Goal: Task Accomplishment & Management: Manage account settings

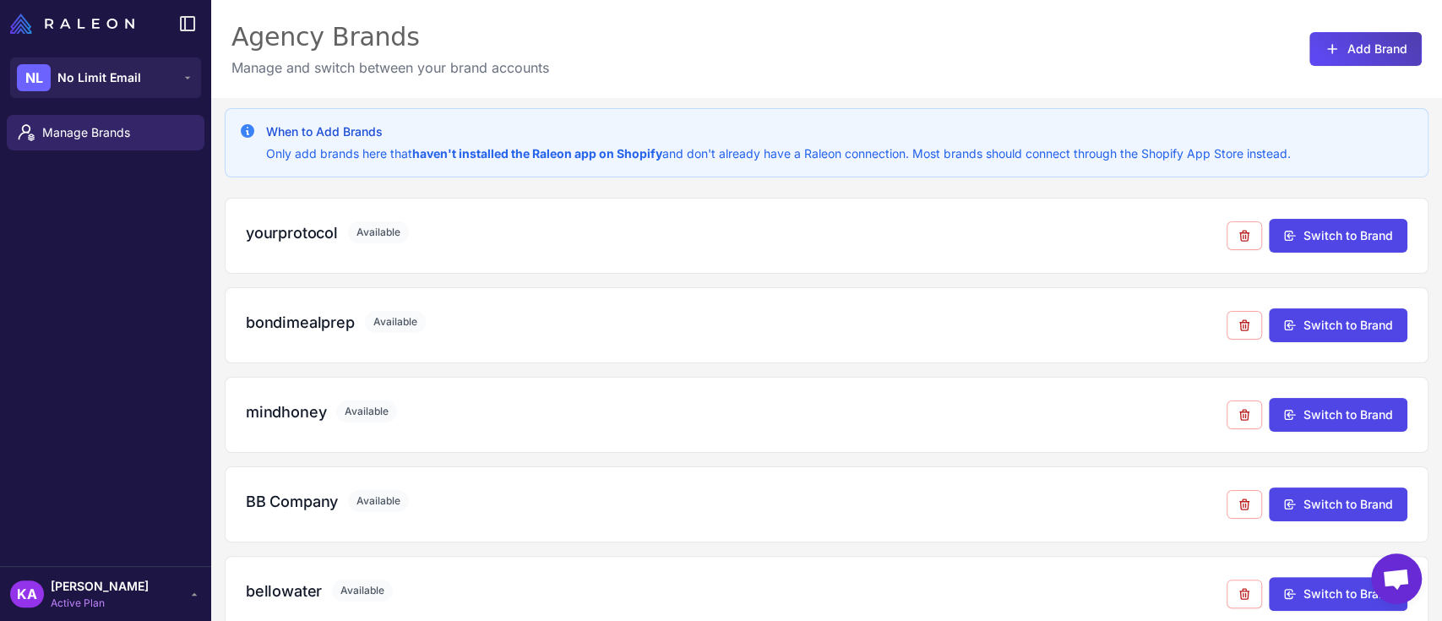
click at [84, 289] on div "Manage Brands" at bounding box center [105, 337] width 211 height 458
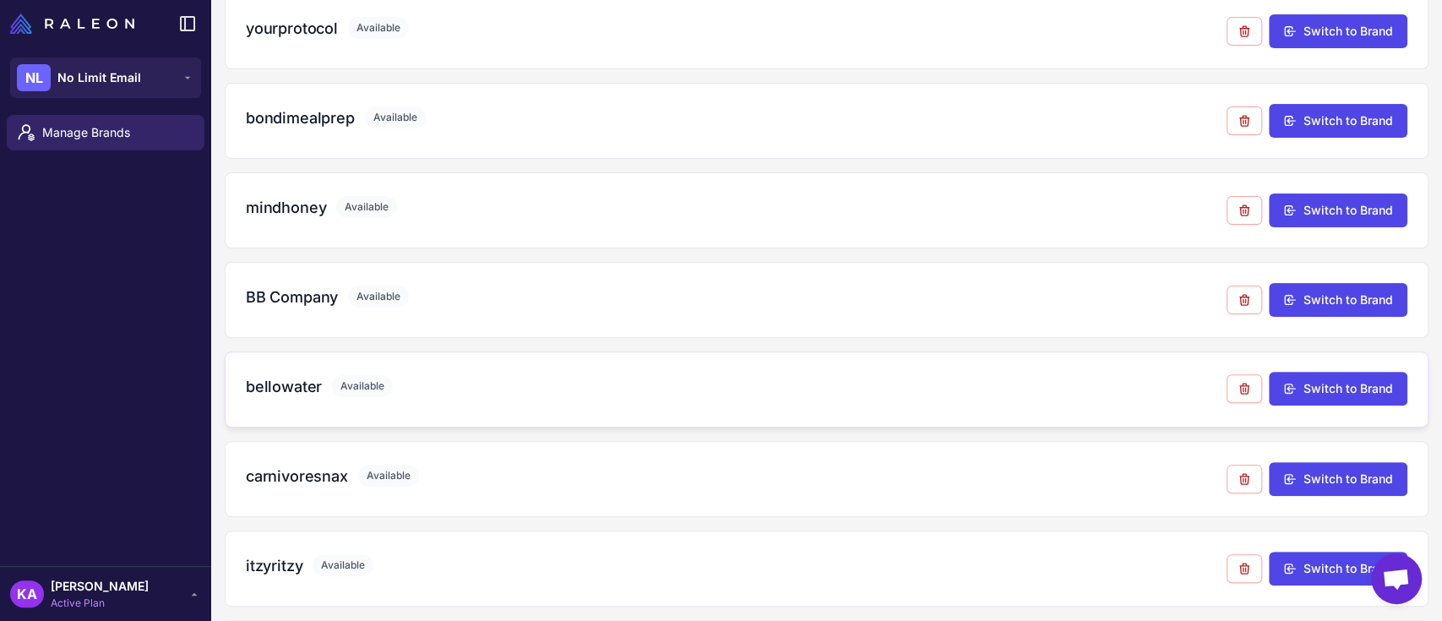
scroll to position [225, 0]
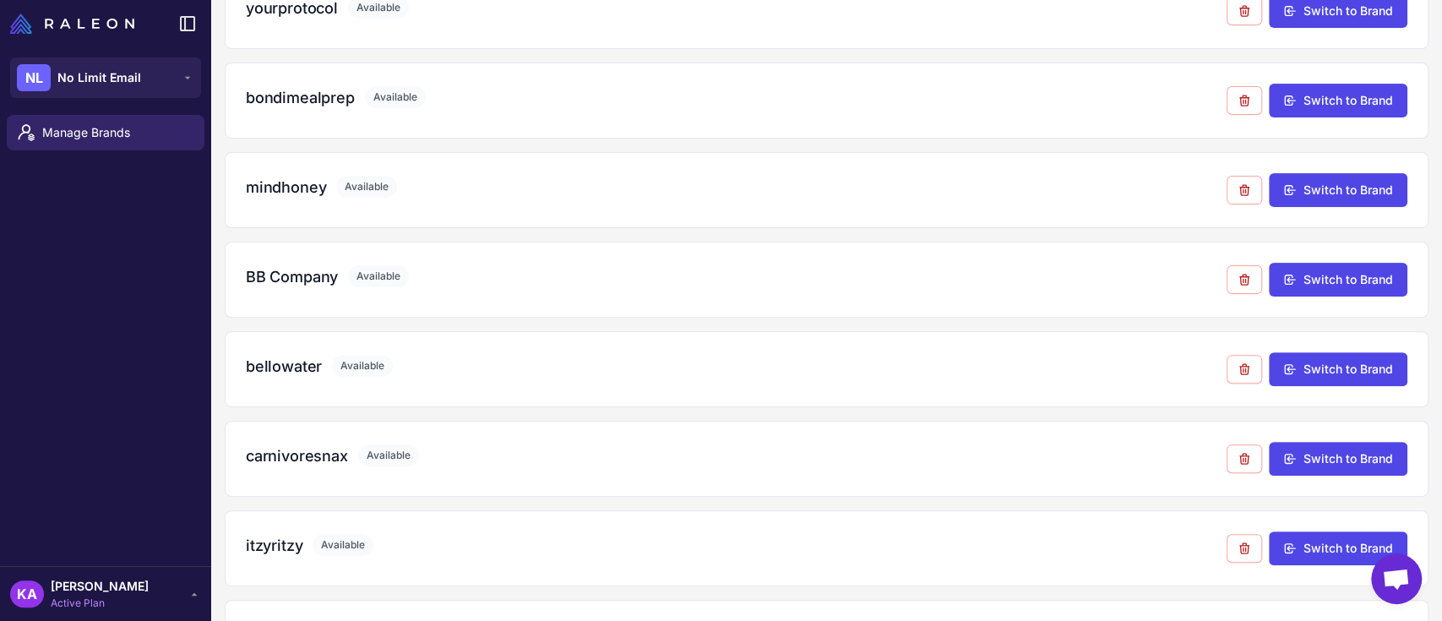
drag, startPoint x: 101, startPoint y: 248, endPoint x: 176, endPoint y: 193, distance: 93.1
click at [101, 248] on div "Manage Brands" at bounding box center [105, 337] width 211 height 458
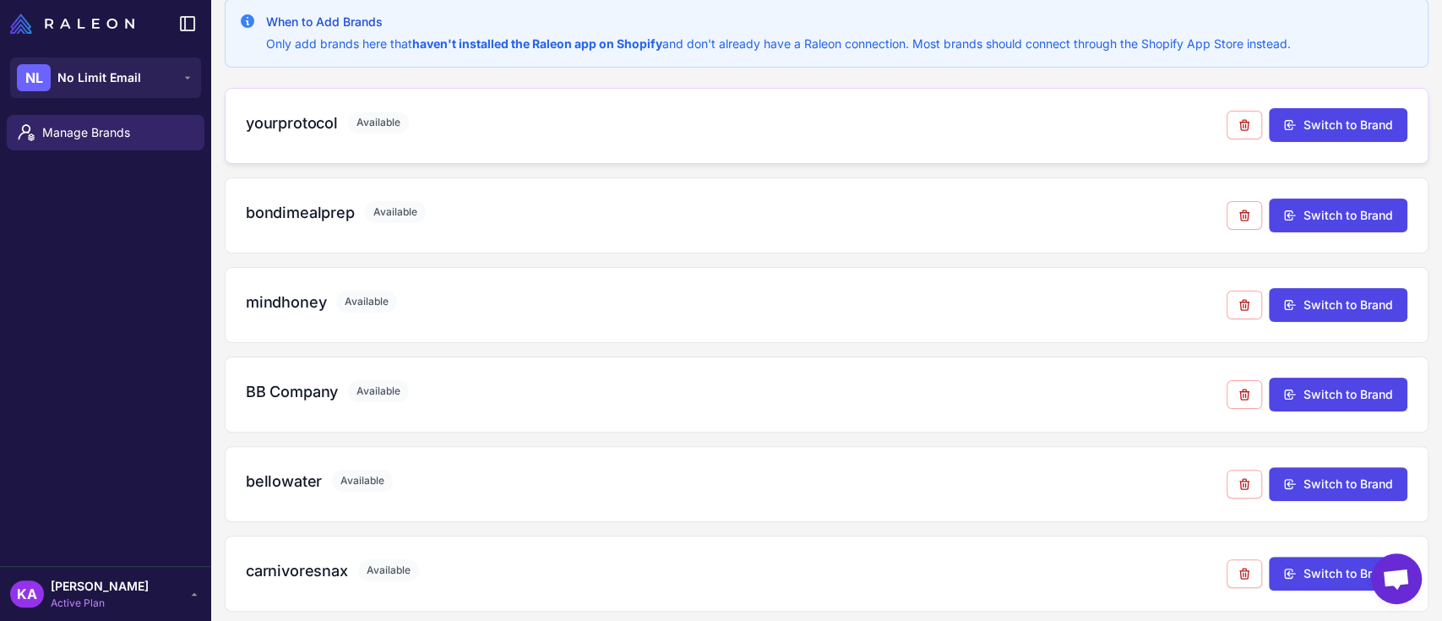
scroll to position [0, 0]
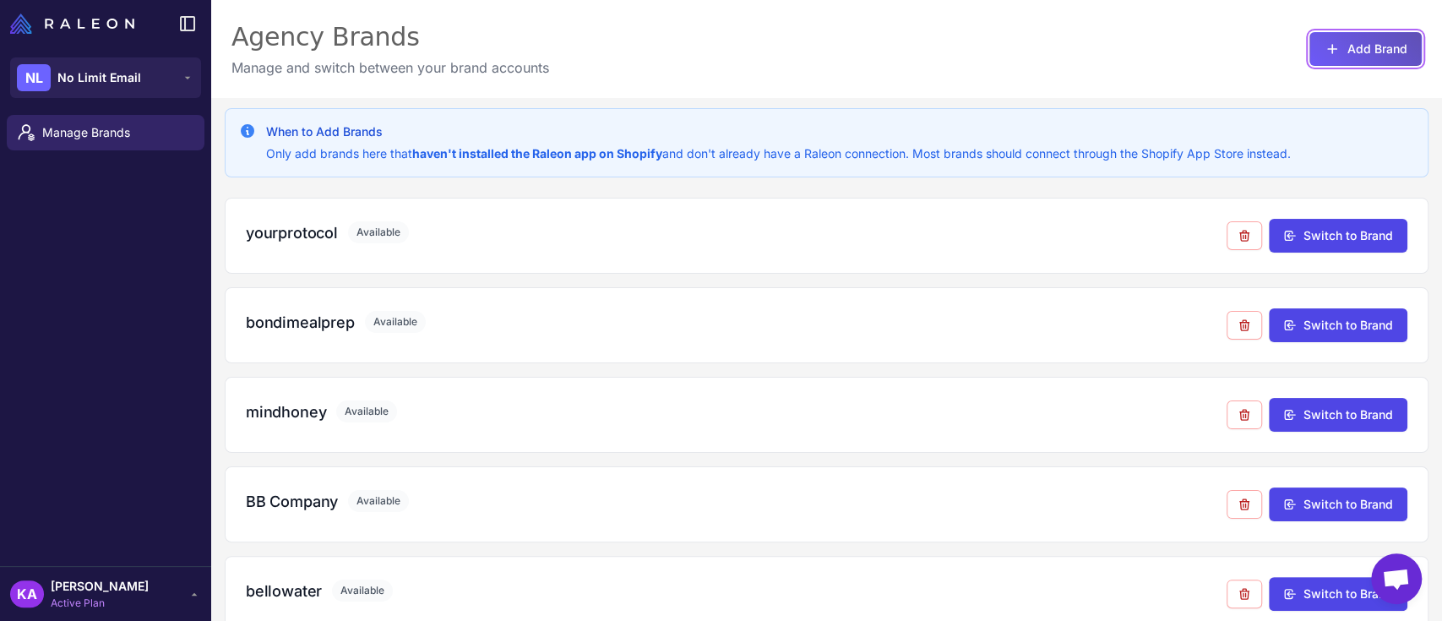
click at [1343, 50] on button "Add Brand" at bounding box center [1366, 49] width 112 height 34
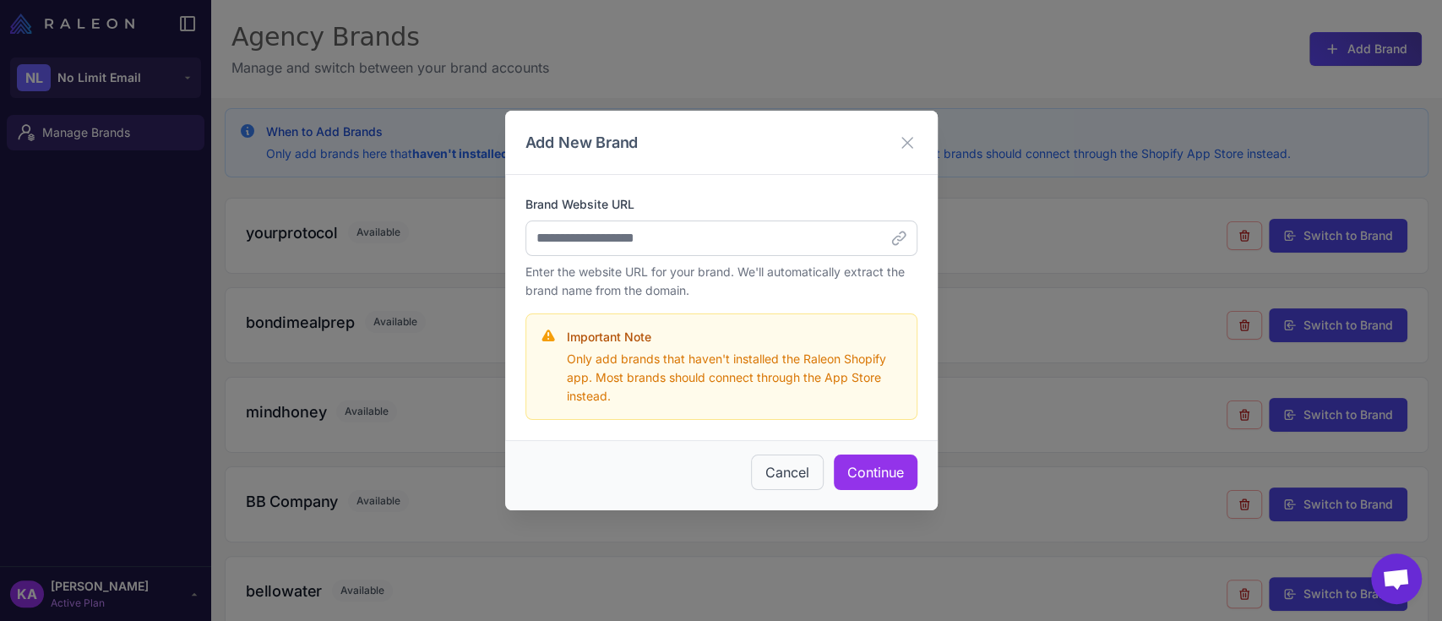
click at [809, 150] on div "Add New Brand" at bounding box center [721, 143] width 433 height 64
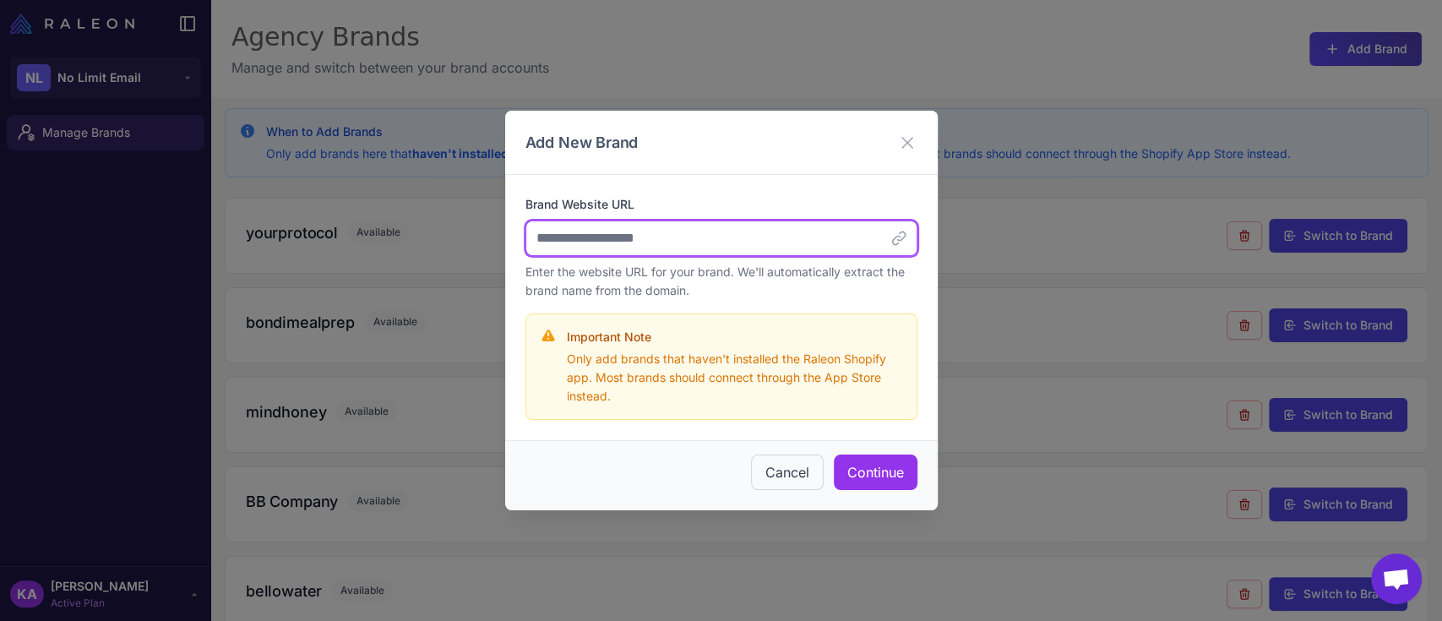
click at [831, 242] on input "Brand Website URL" at bounding box center [722, 238] width 392 height 35
paste input "**********"
type input "**********"
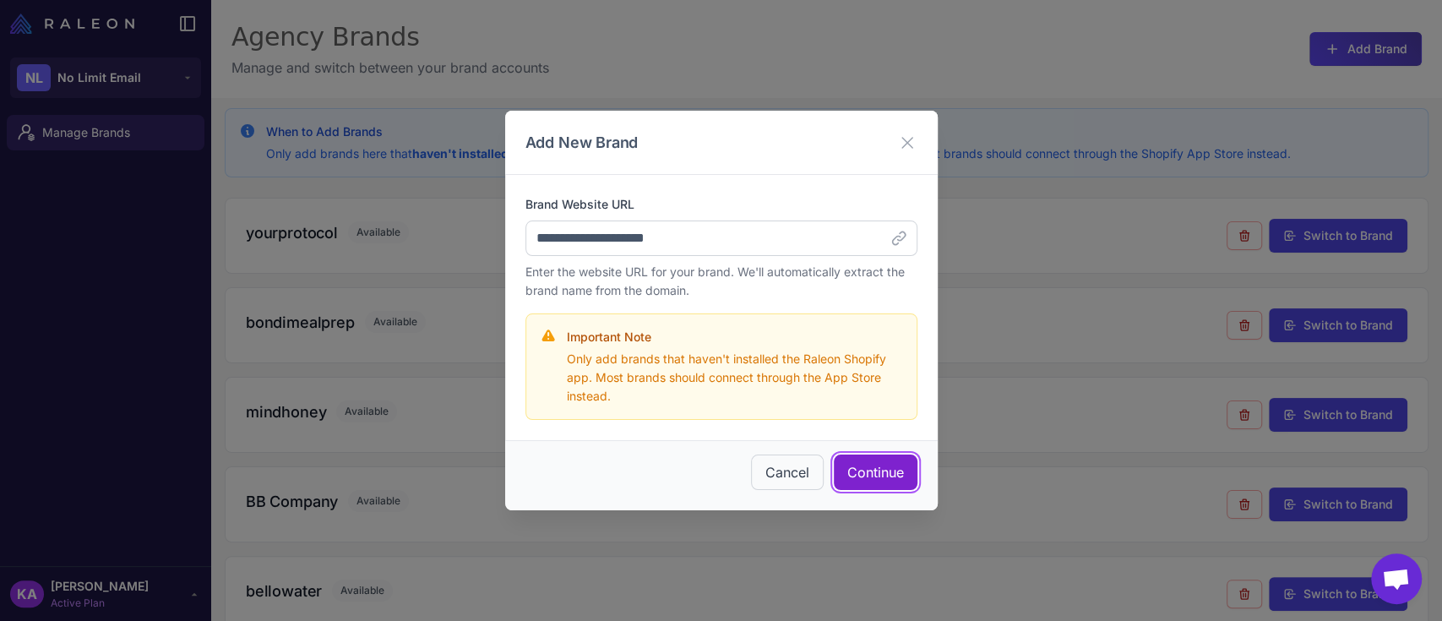
click at [865, 465] on button "Continue" at bounding box center [876, 472] width 84 height 35
click at [741, 260] on div "**********" at bounding box center [722, 247] width 392 height 105
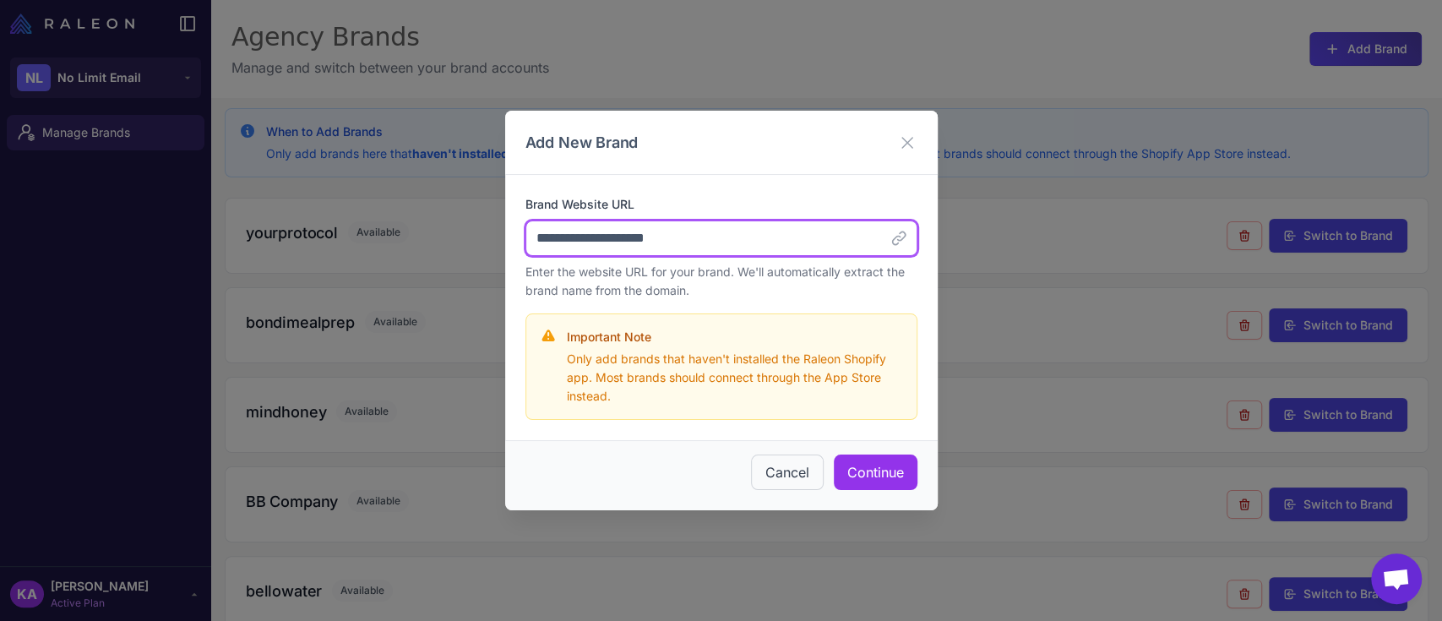
click at [717, 232] on input "**********" at bounding box center [722, 238] width 392 height 35
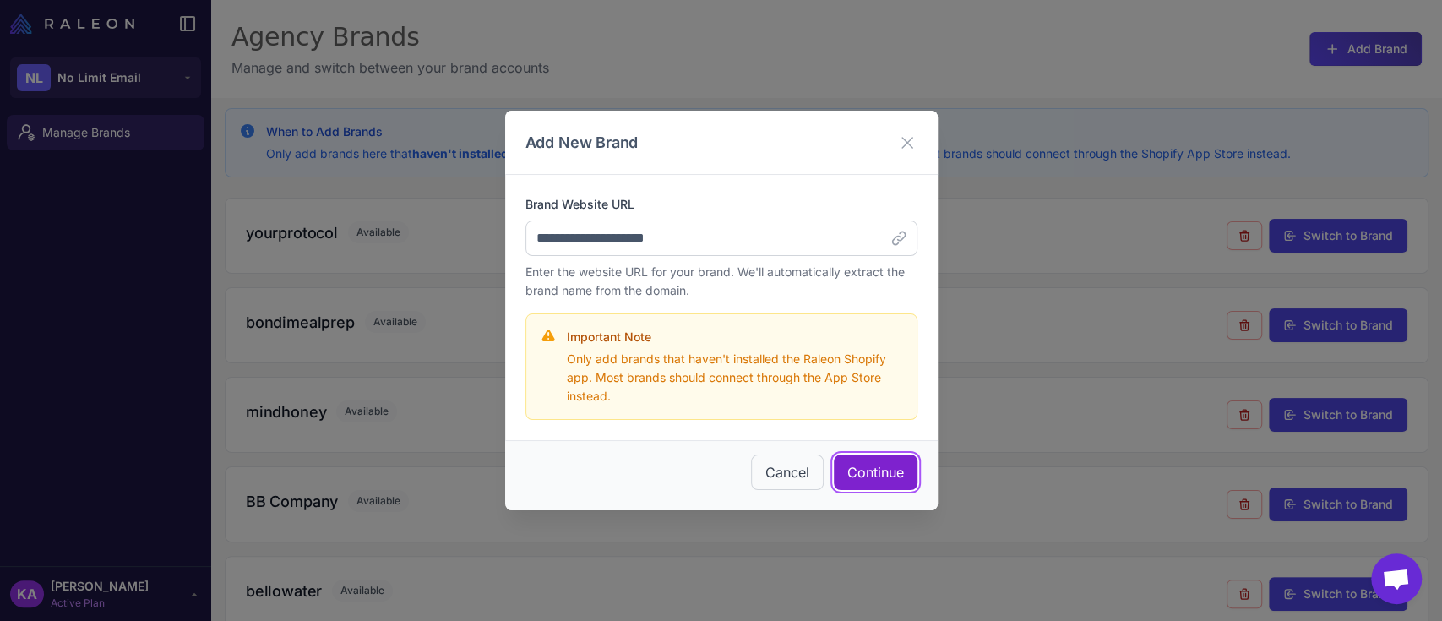
click at [860, 467] on button "Continue" at bounding box center [876, 472] width 84 height 35
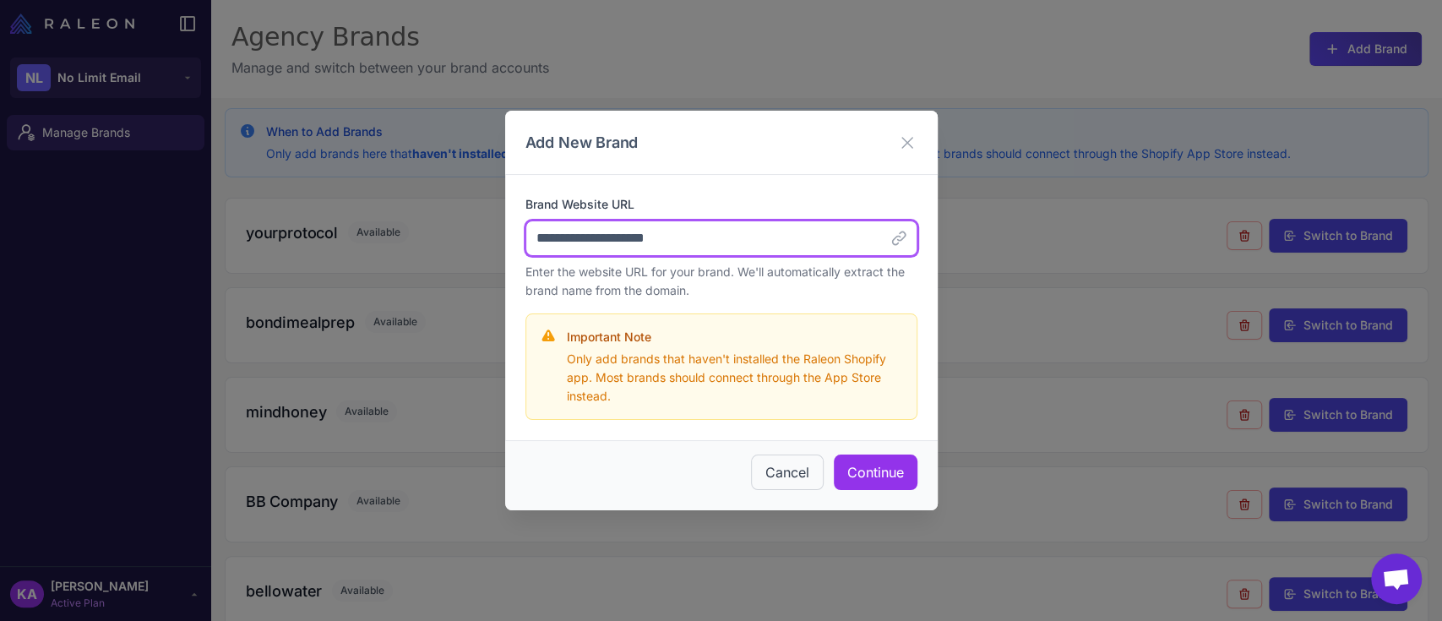
click at [723, 237] on input "**********" at bounding box center [722, 238] width 392 height 35
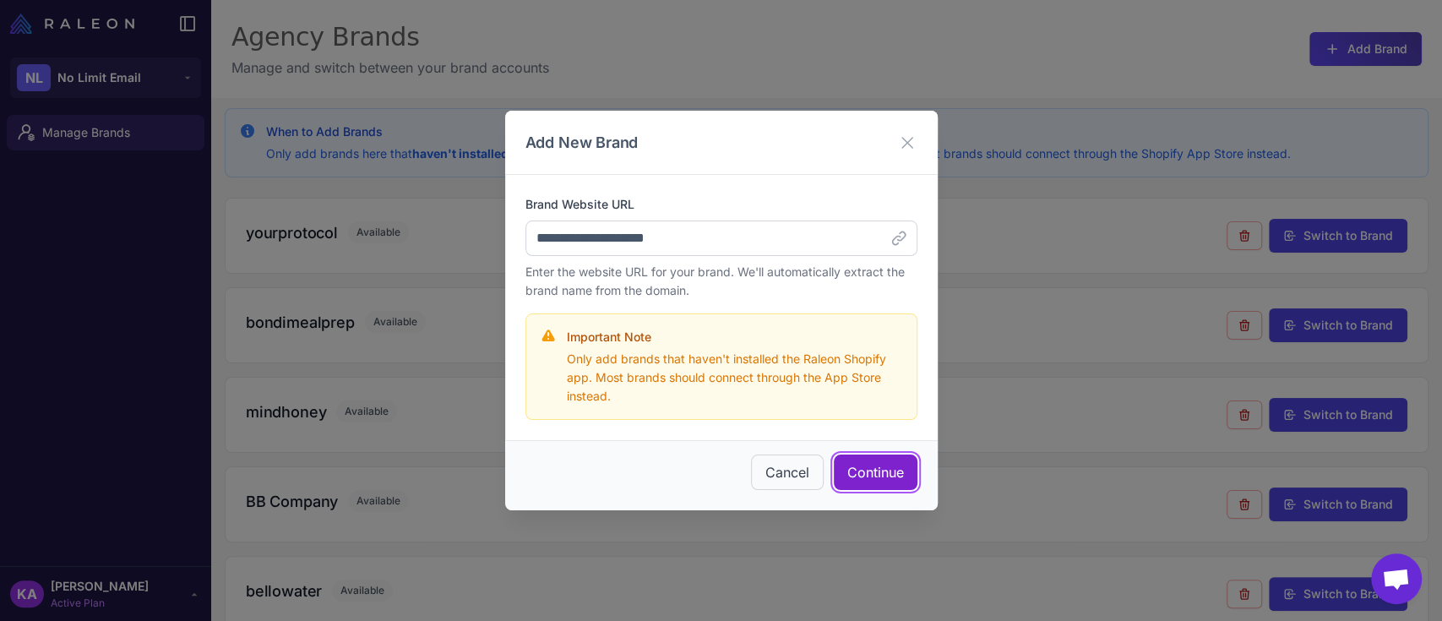
click at [855, 466] on button "Continue" at bounding box center [876, 472] width 84 height 35
click at [880, 471] on button "Continue" at bounding box center [876, 472] width 84 height 35
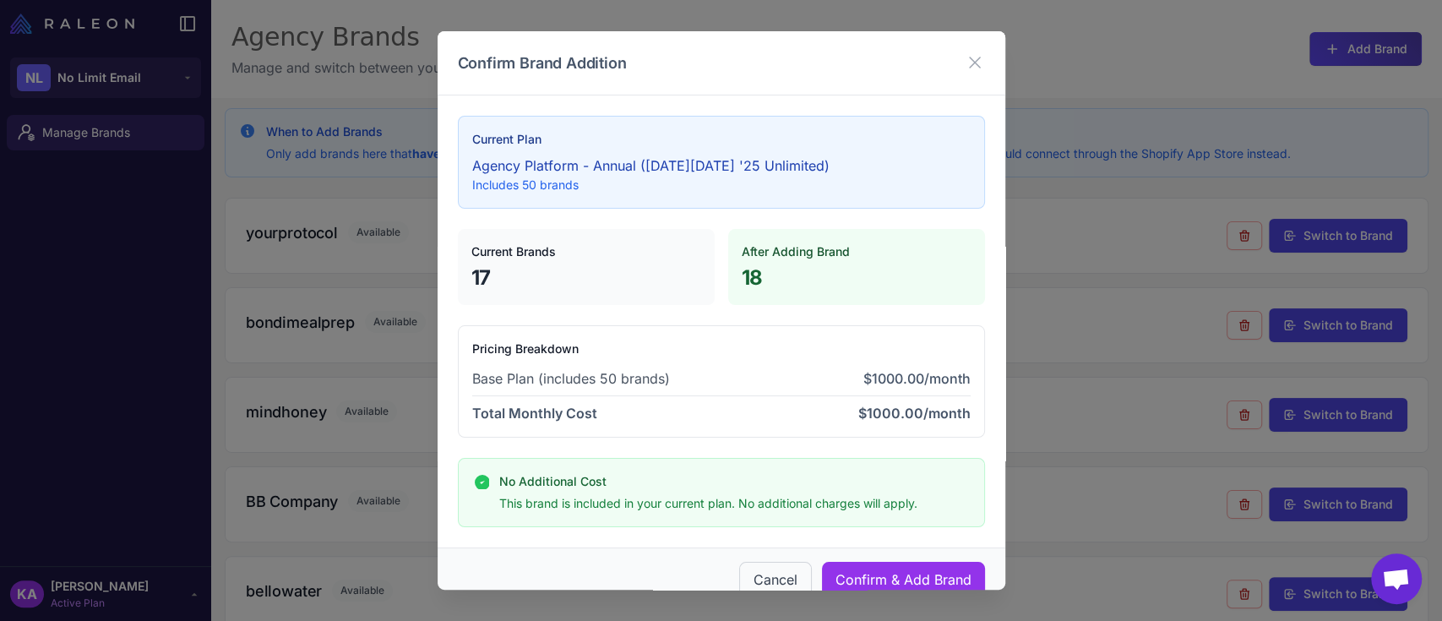
scroll to position [26, 0]
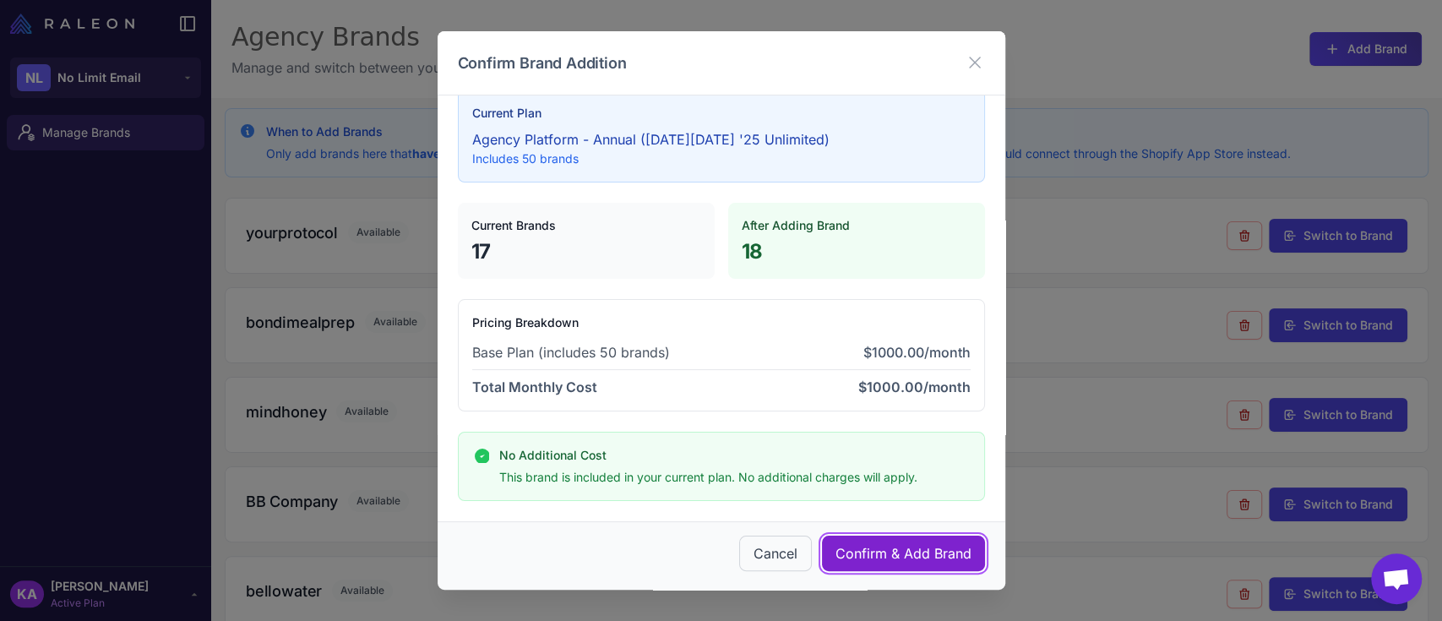
click at [892, 552] on span "Confirm & Add Brand" at bounding box center [904, 553] width 136 height 20
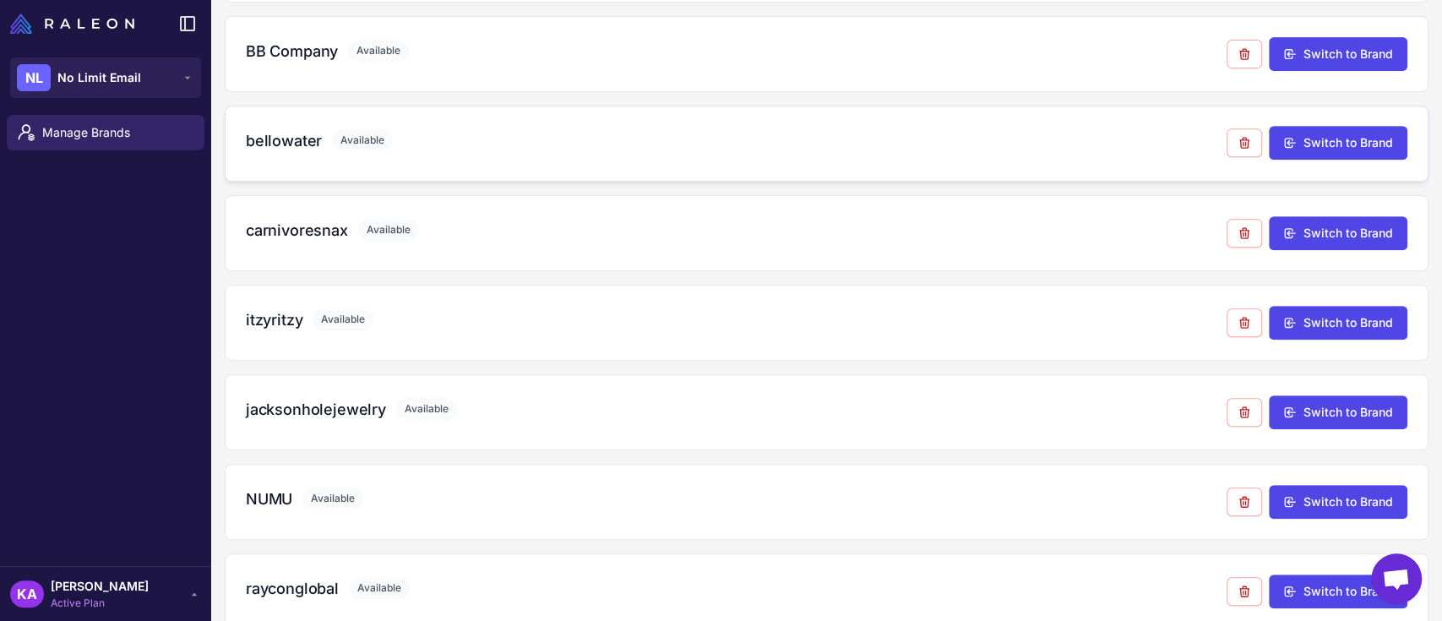
scroll to position [1014, 0]
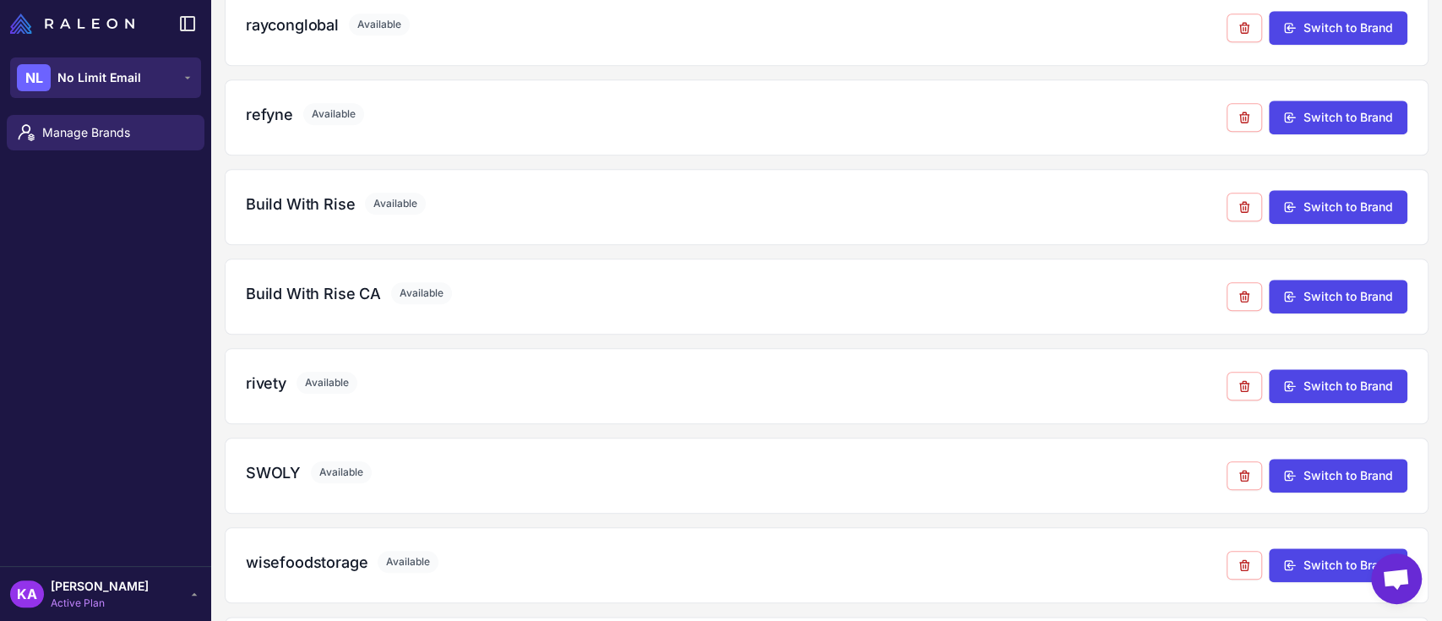
click at [123, 78] on span "No Limit Email" at bounding box center [99, 77] width 84 height 19
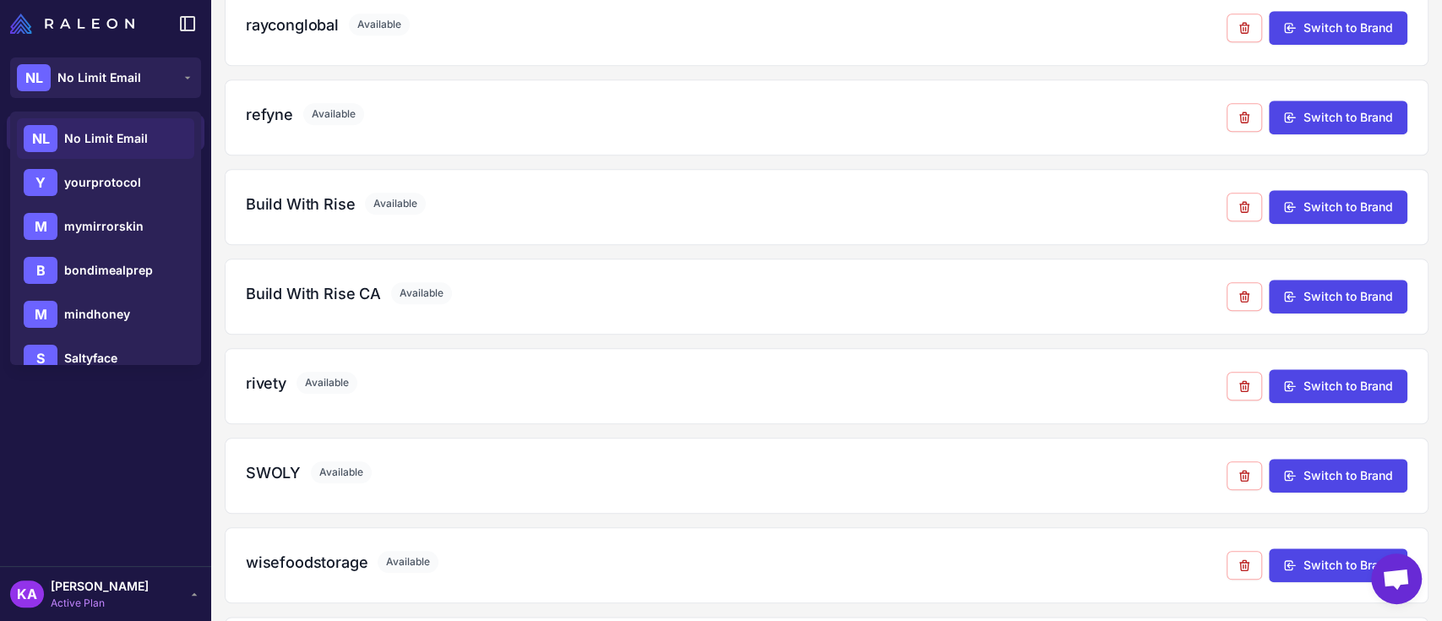
click at [88, 406] on div "Manage Brands" at bounding box center [105, 337] width 211 height 458
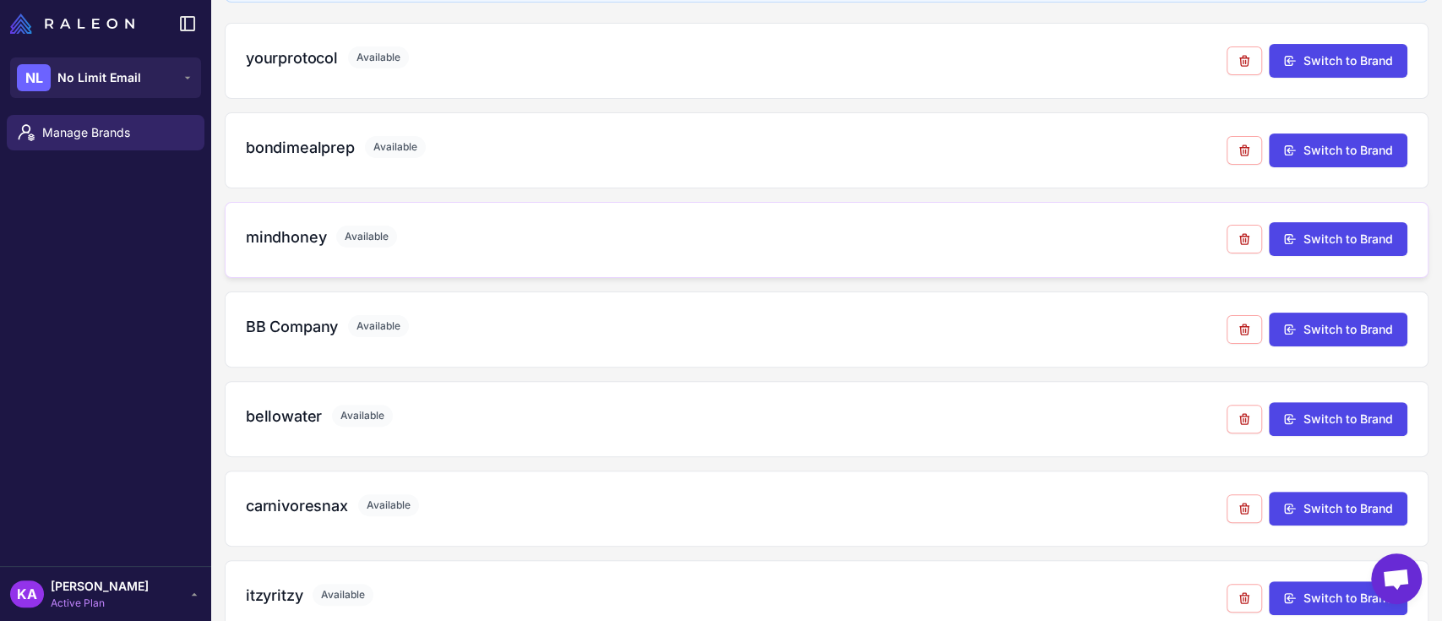
scroll to position [0, 0]
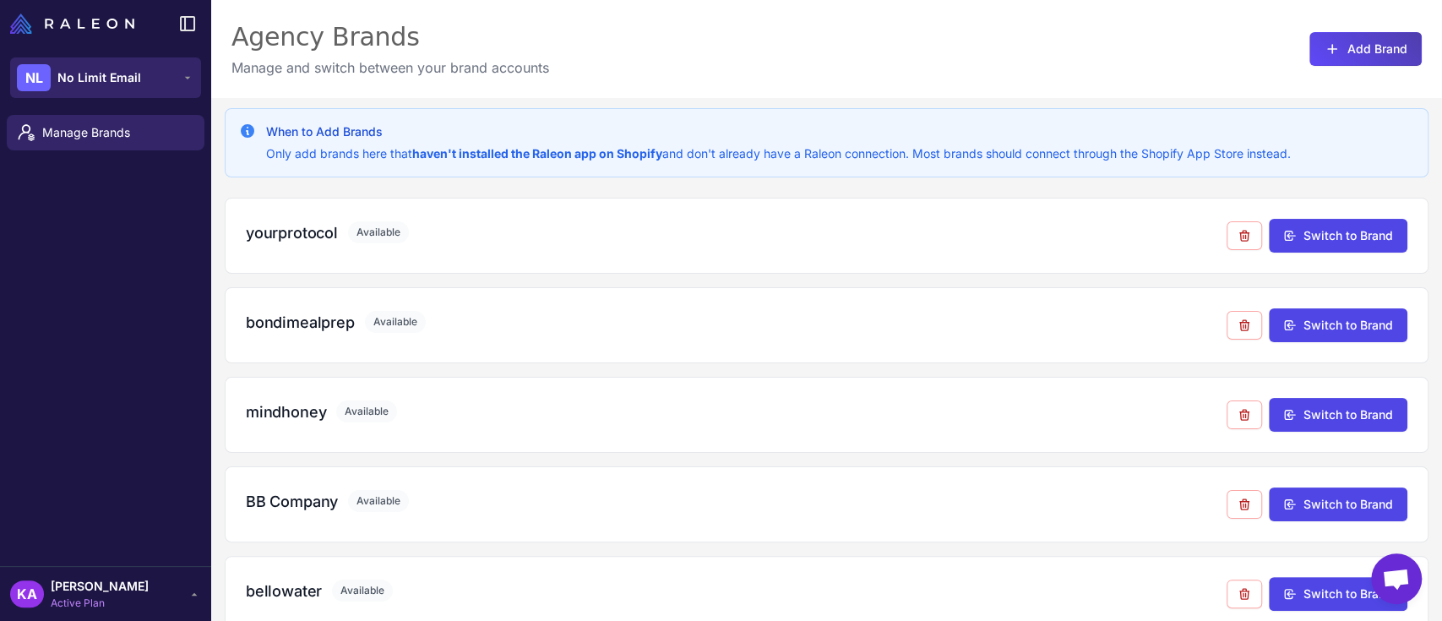
click at [97, 74] on span "No Limit Email" at bounding box center [99, 77] width 84 height 19
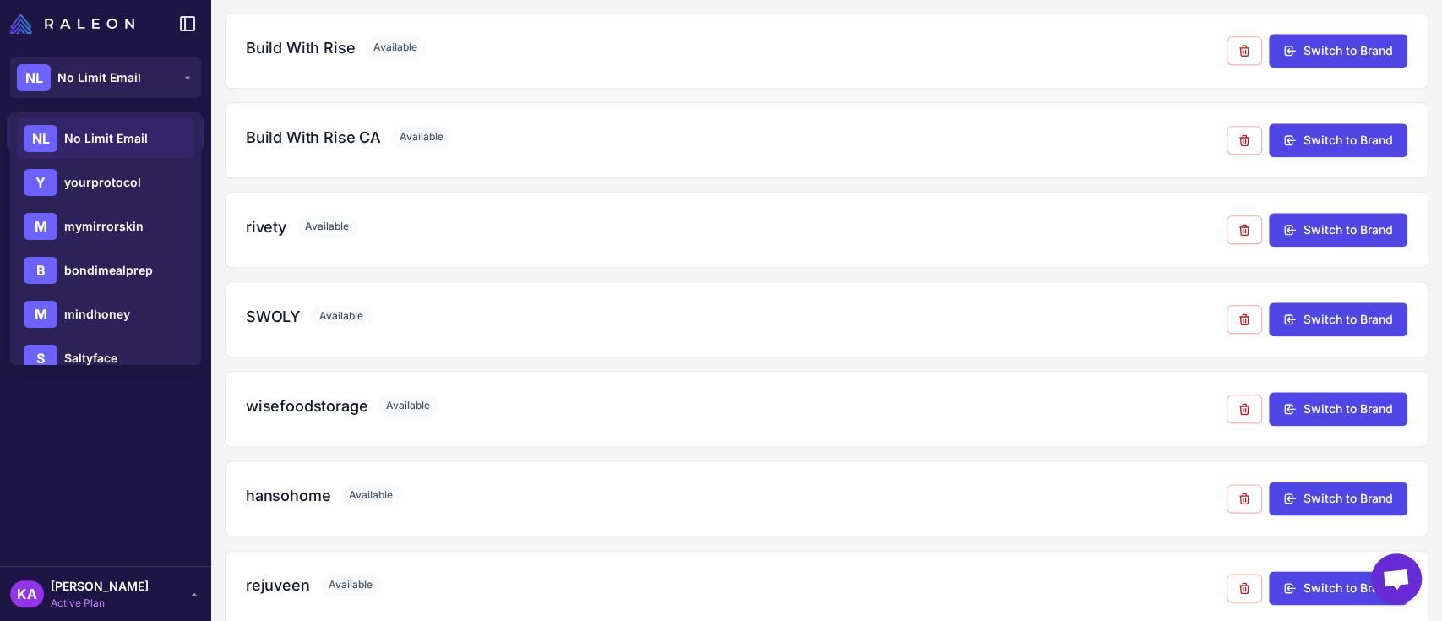
scroll to position [1189, 0]
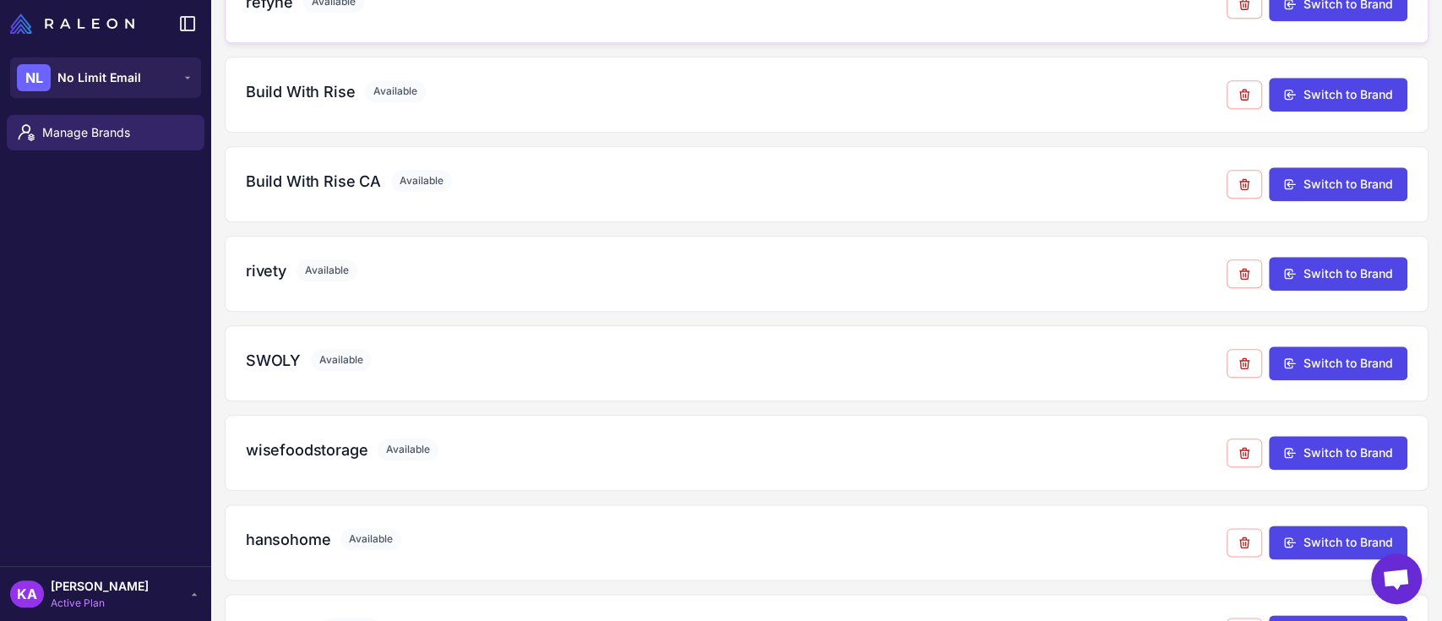
scroll to position [1189, 0]
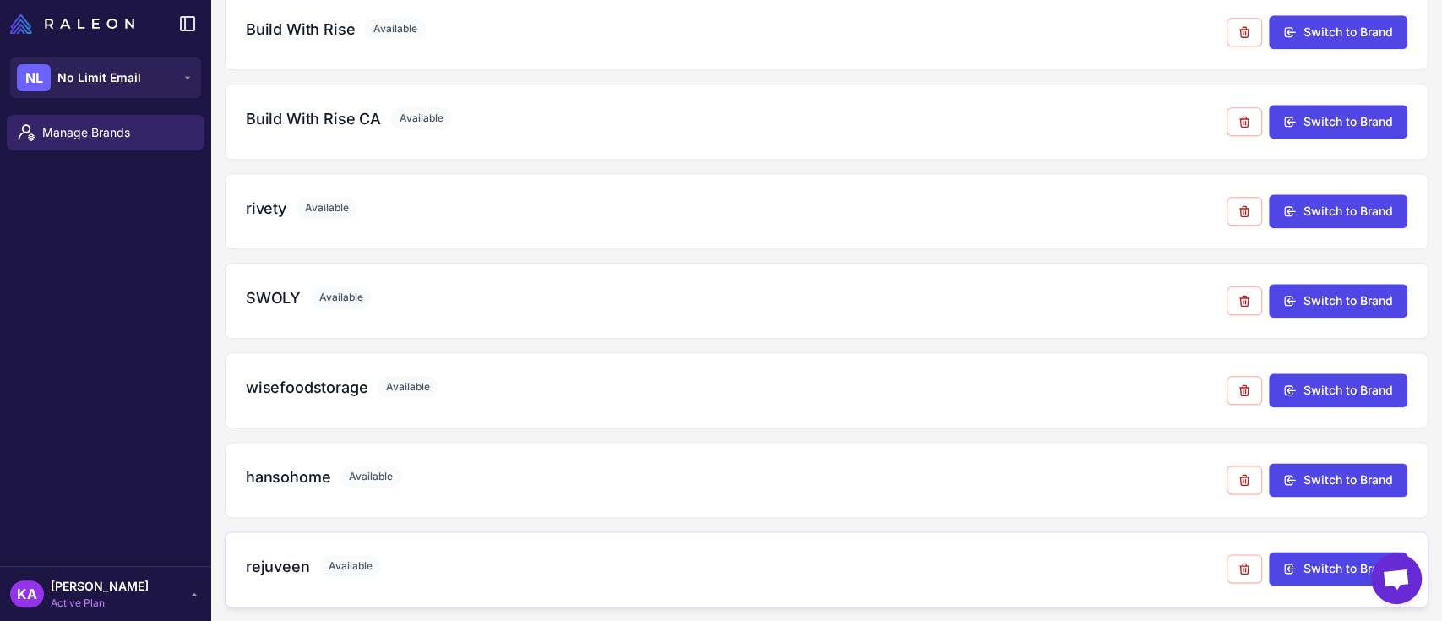
click at [532, 555] on div "rejuveen Available" at bounding box center [736, 566] width 981 height 23
click at [1299, 559] on button "Switch to Brand" at bounding box center [1338, 569] width 139 height 34
